Goal: Find specific page/section: Find specific page/section

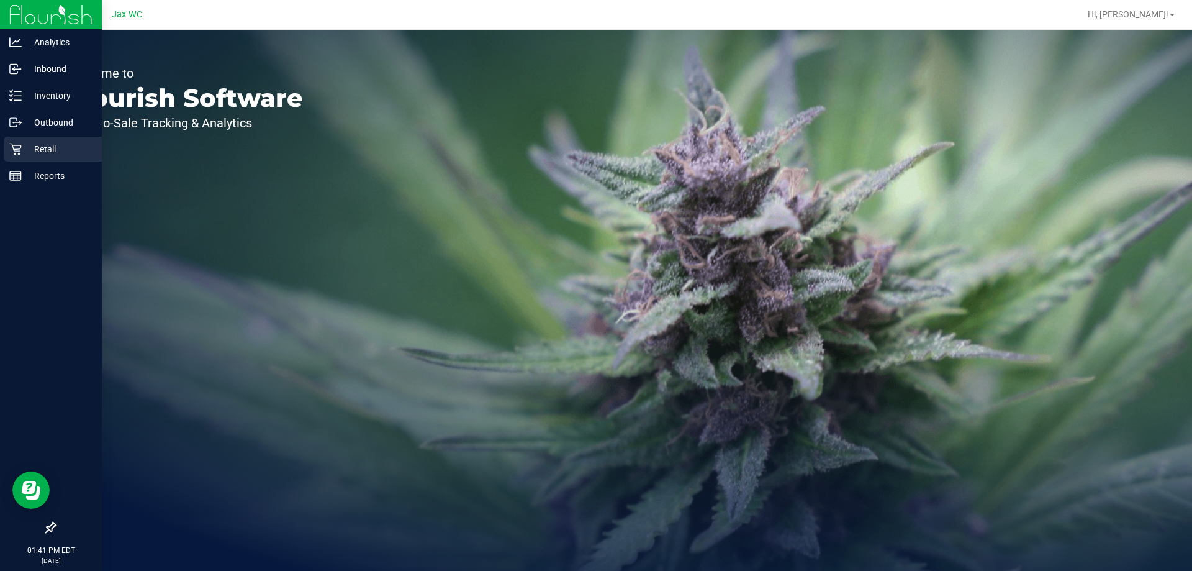
click at [14, 138] on div "Retail" at bounding box center [53, 149] width 98 height 25
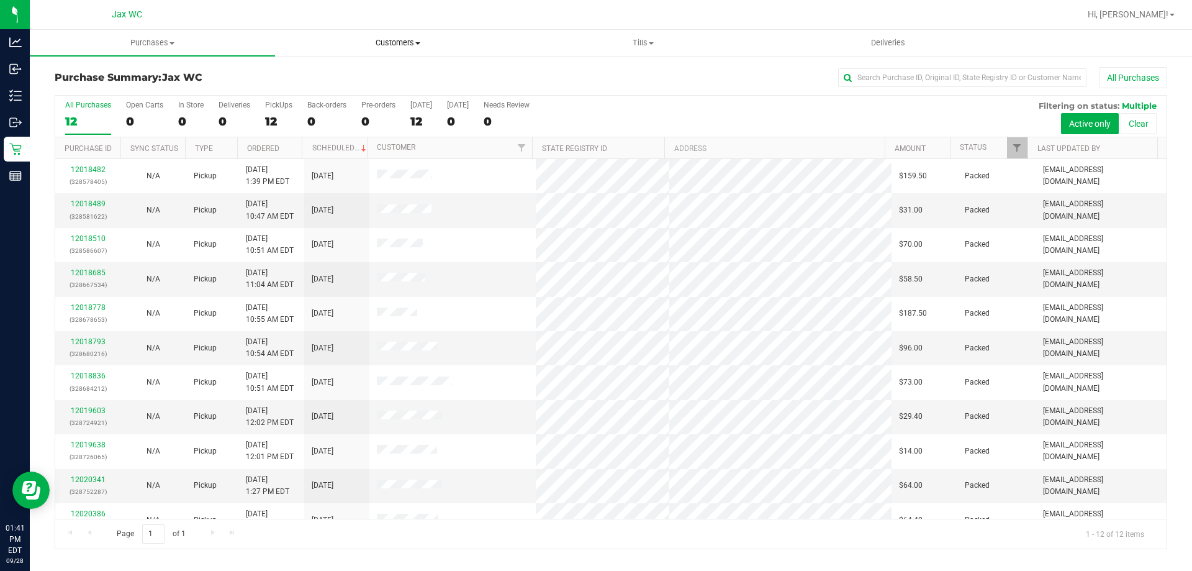
click at [397, 40] on span "Customers" at bounding box center [398, 42] width 244 height 11
click at [369, 71] on li "All customers" at bounding box center [397, 75] width 245 height 15
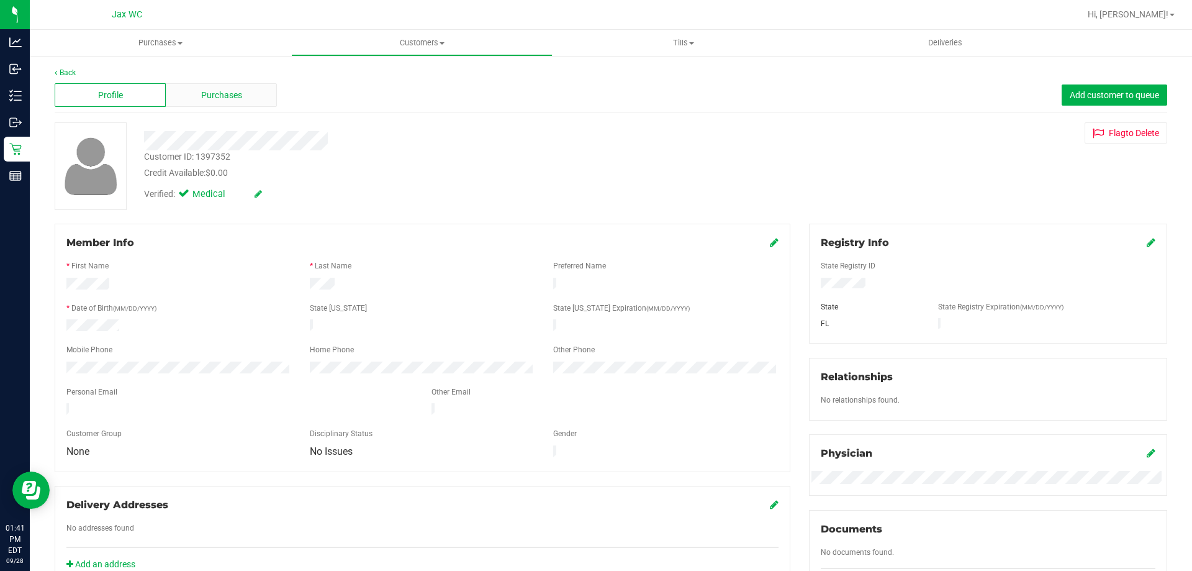
click at [256, 88] on div "Purchases" at bounding box center [221, 95] width 111 height 24
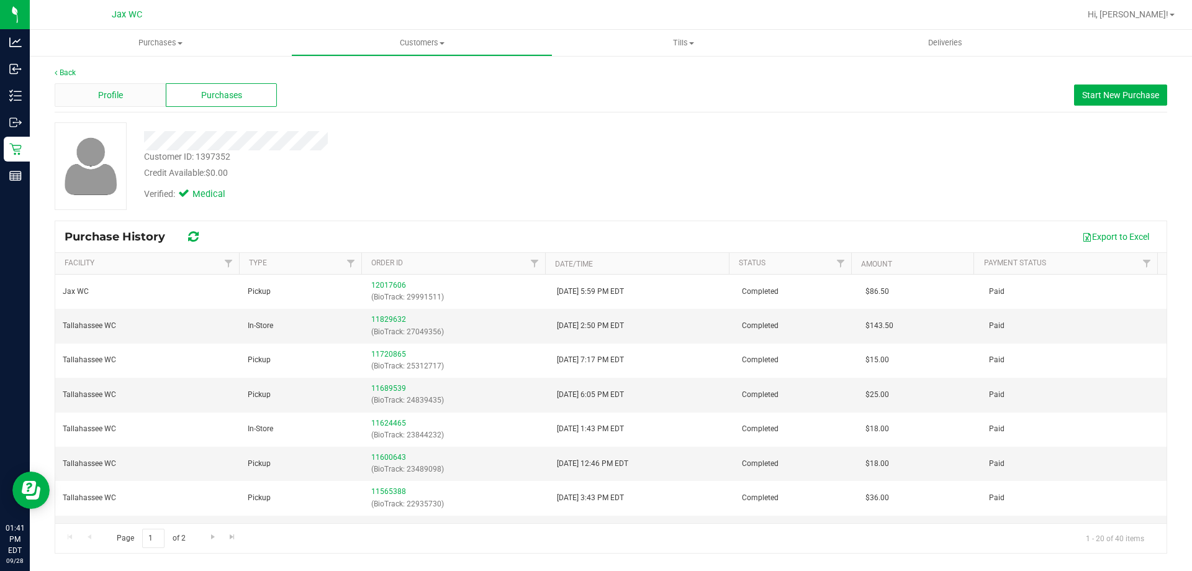
click at [112, 100] on span "Profile" at bounding box center [110, 95] width 25 height 13
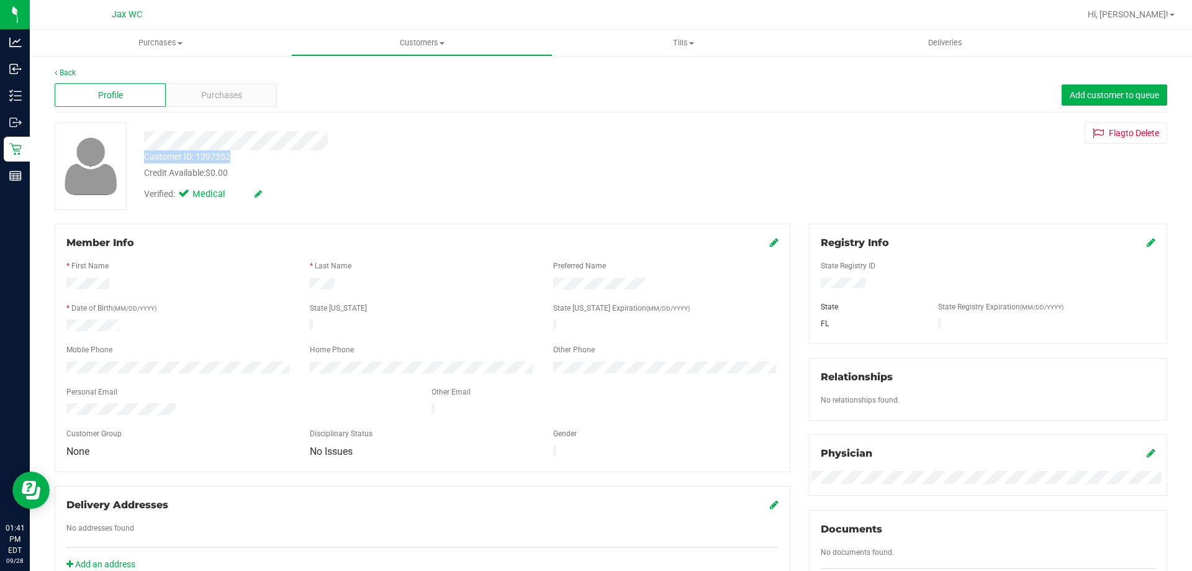
drag, startPoint x: 240, startPoint y: 155, endPoint x: 141, endPoint y: 158, distance: 98.8
click at [141, 158] on div "Customer ID: 1397352 Credit Available: $0.00" at bounding box center [418, 164] width 566 height 29
copy div "Customer ID: 1397352"
click at [528, 486] on div "Delivery Addresses No addresses found Add an address" at bounding box center [423, 536] width 736 height 100
click at [691, 42] on span at bounding box center [691, 43] width 5 height 2
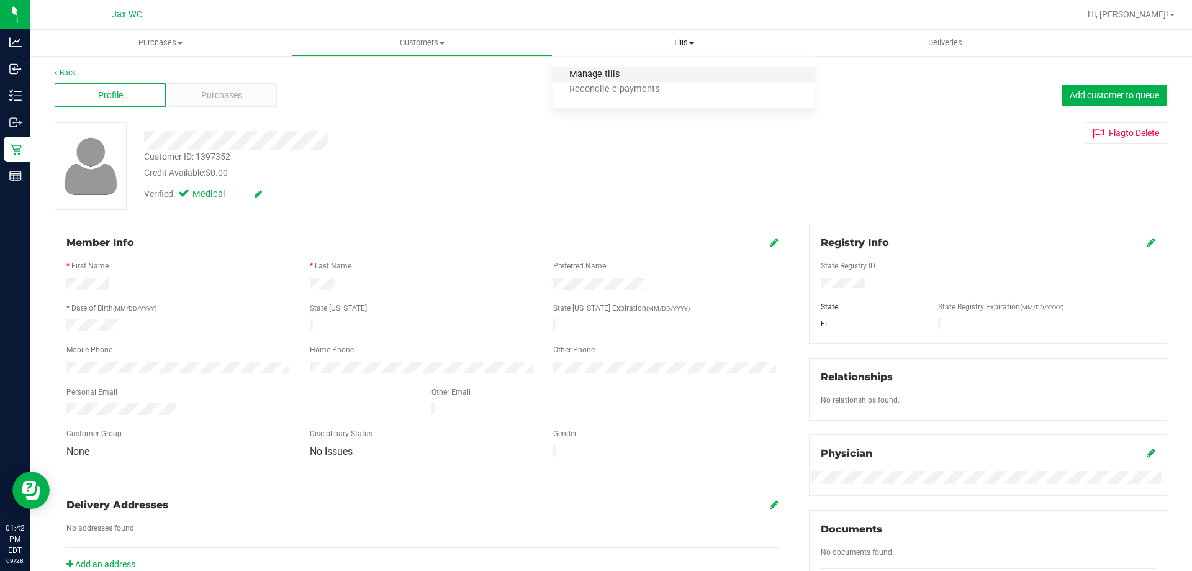
click at [624, 73] on span "Manage tills" at bounding box center [595, 75] width 84 height 11
